Goal: Task Accomplishment & Management: Manage account settings

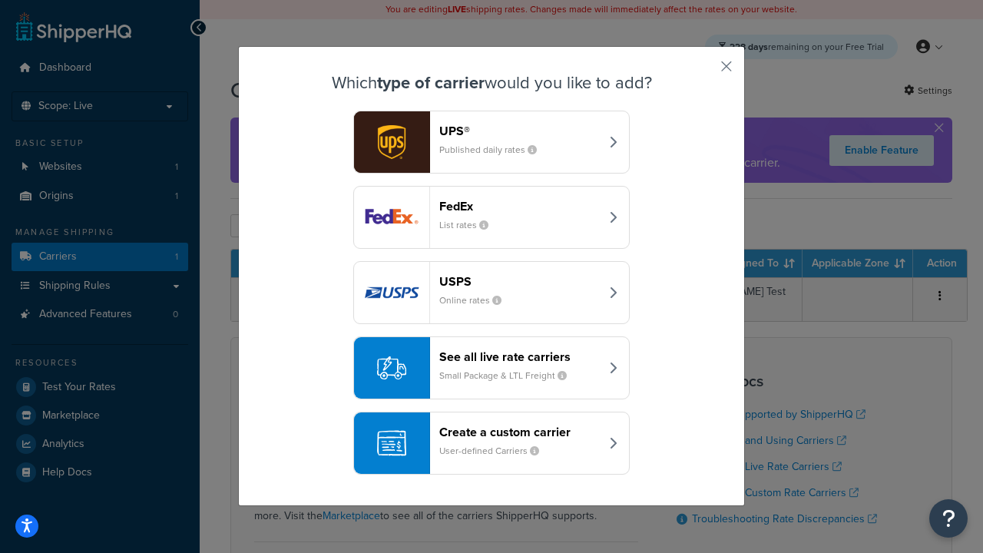
click at [519, 207] on header "FedEx" at bounding box center [519, 206] width 161 height 15
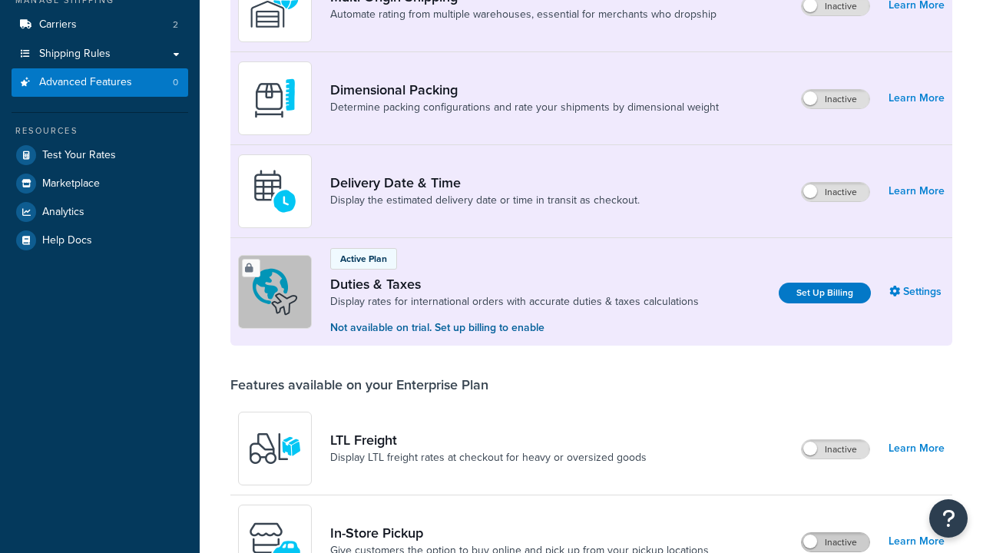
click at [836, 533] on label "Inactive" at bounding box center [836, 542] width 68 height 18
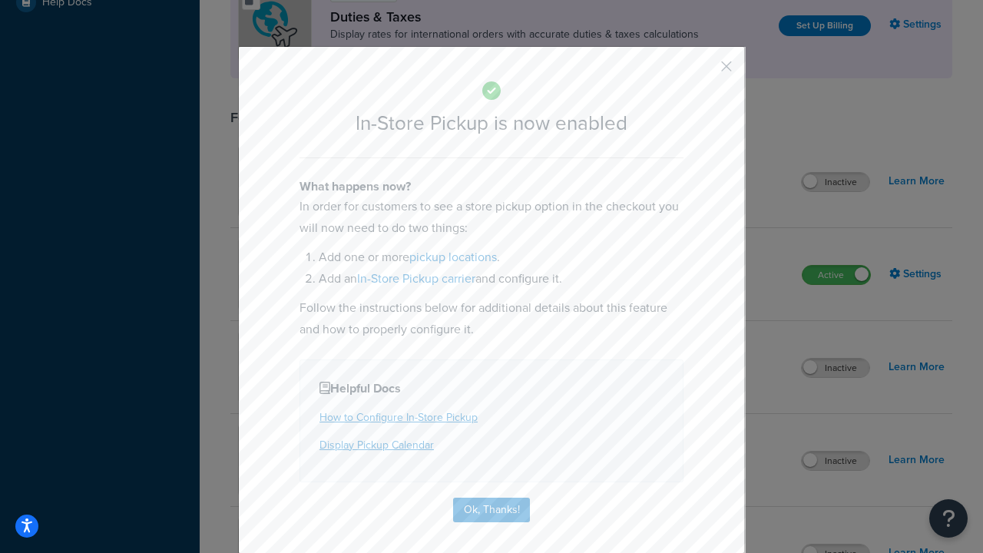
click at [704, 71] on button "button" at bounding box center [704, 72] width 4 height 4
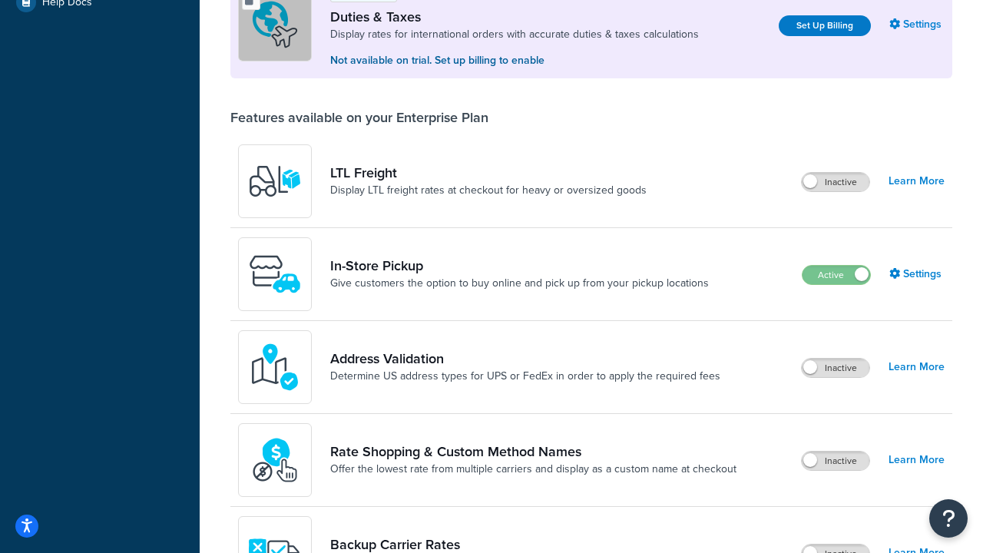
scroll to position [470, 0]
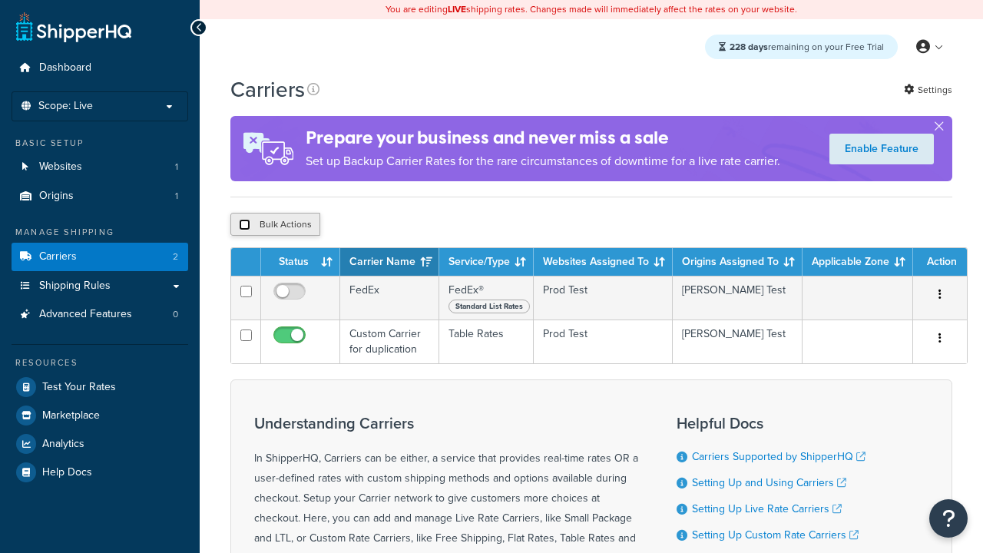
click at [244, 227] on input "checkbox" at bounding box center [245, 225] width 12 height 12
checkbox input "true"
click at [0, 0] on button "Delete" at bounding box center [0, 0] width 0 height 0
